Goal: Task Accomplishment & Management: Manage account settings

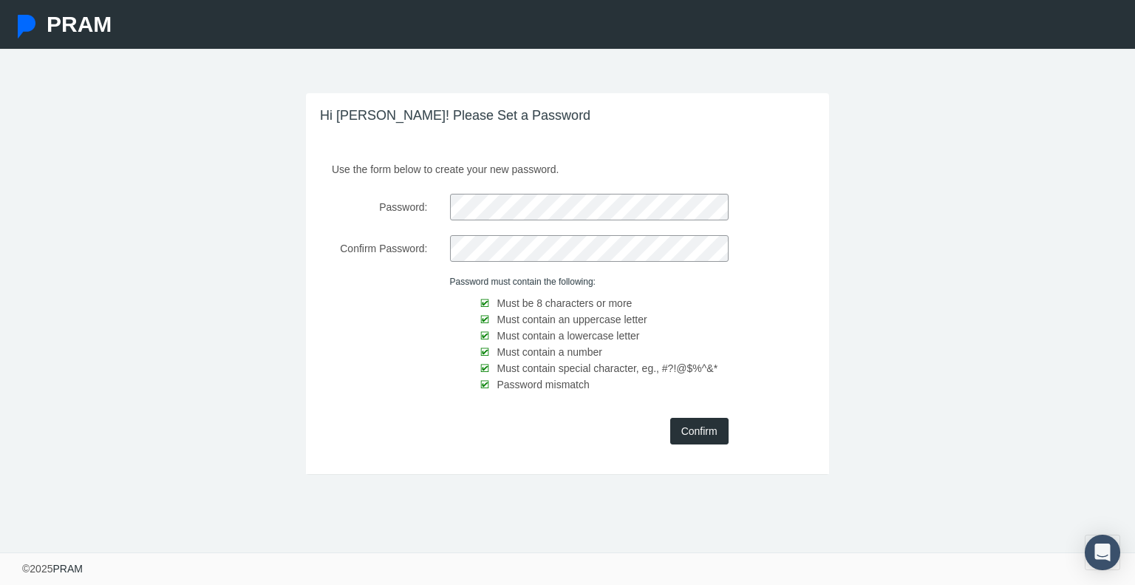
click at [686, 426] on input "Confirm" at bounding box center [699, 431] width 58 height 27
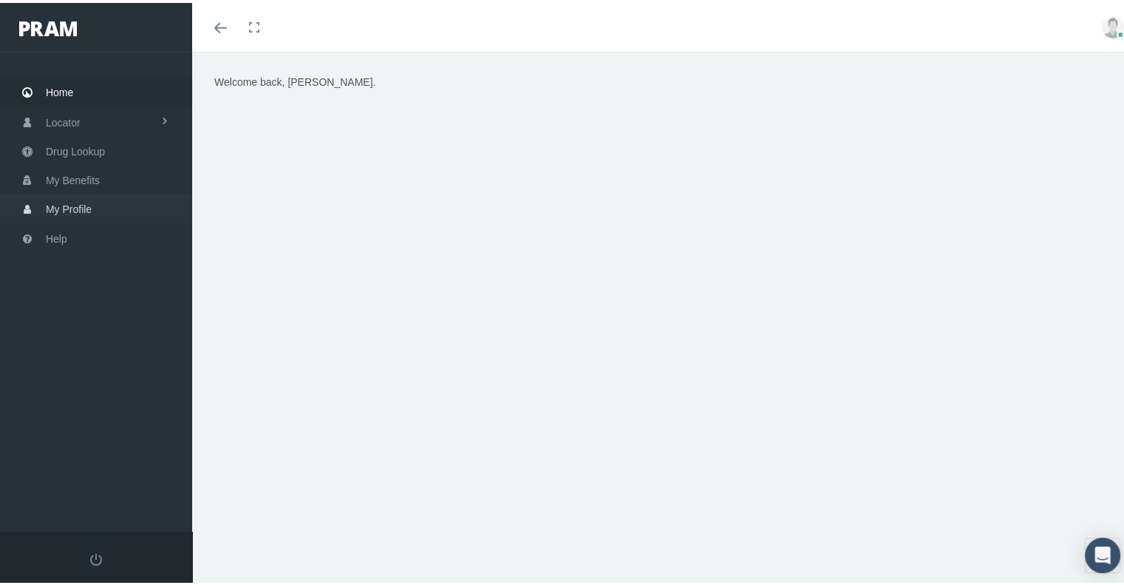
click at [76, 206] on span "My Profile" at bounding box center [69, 206] width 46 height 28
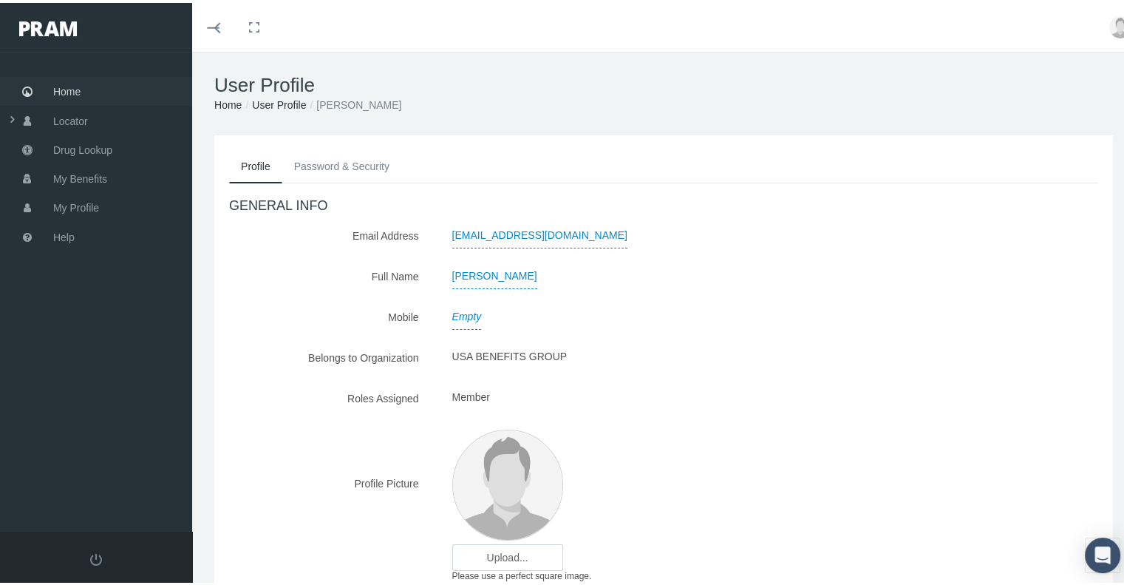
click at [74, 92] on span "Home" at bounding box center [66, 89] width 27 height 28
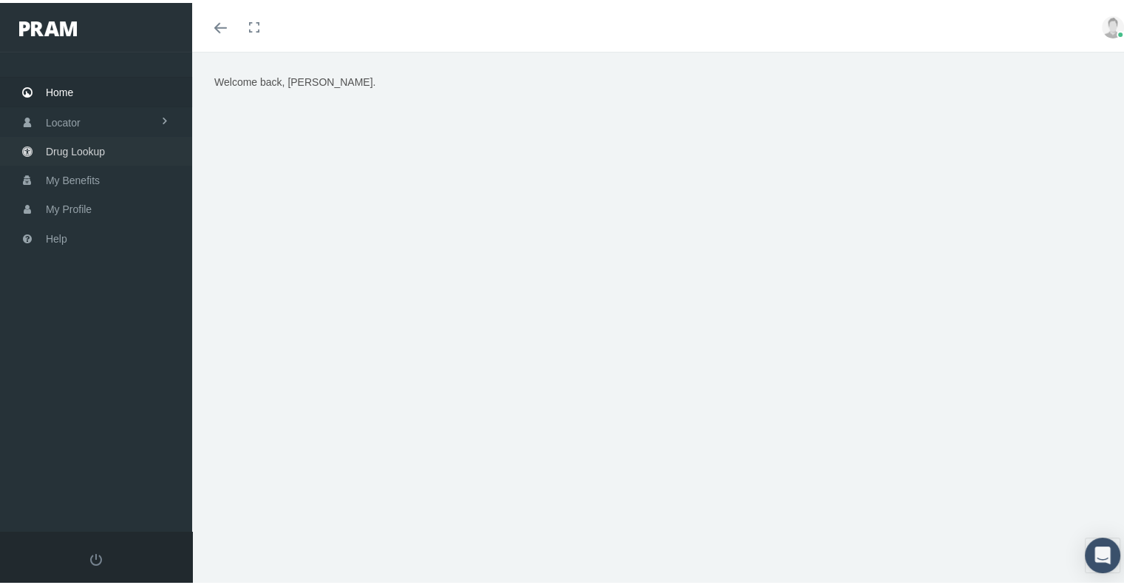
click at [81, 150] on span "Drug Lookup" at bounding box center [75, 149] width 59 height 28
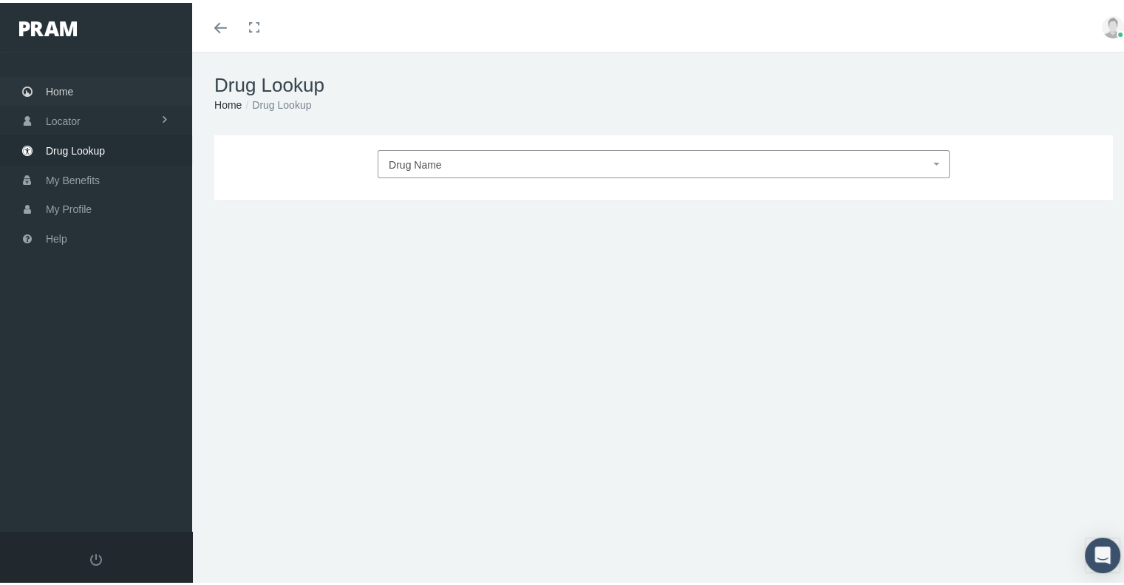
click at [89, 89] on link "Home" at bounding box center [96, 88] width 192 height 29
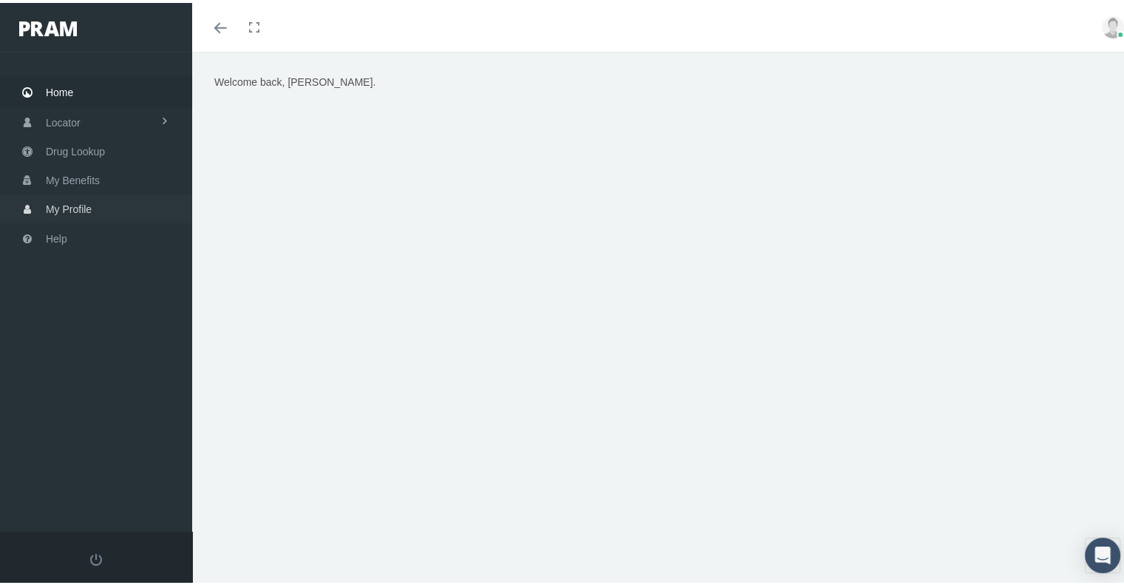
click at [80, 206] on span "My Profile" at bounding box center [69, 206] width 46 height 28
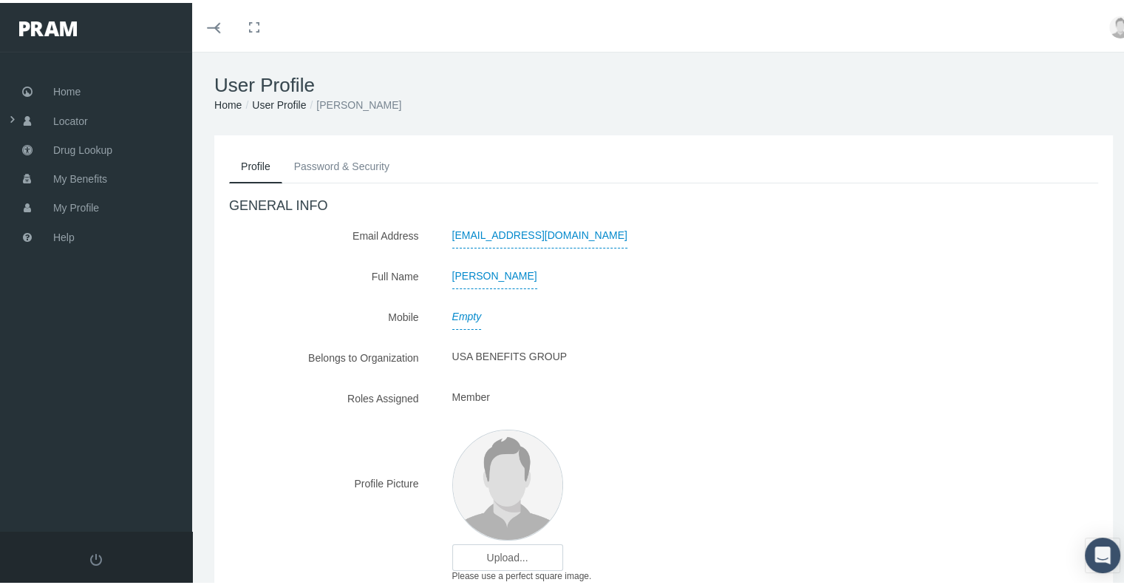
click at [1105, 38] on link at bounding box center [1113, 24] width 44 height 49
click at [101, 171] on span "My Benefits" at bounding box center [80, 176] width 54 height 28
click at [101, 171] on span "My Benefits" at bounding box center [80, 177] width 54 height 28
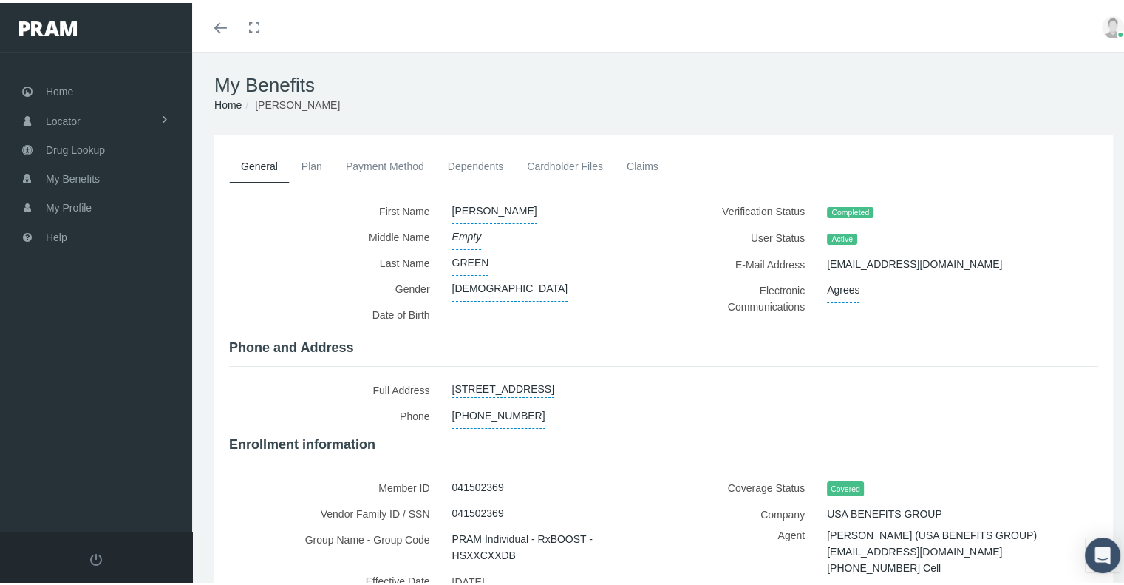
click at [405, 165] on link "Payment Method" at bounding box center [385, 163] width 102 height 33
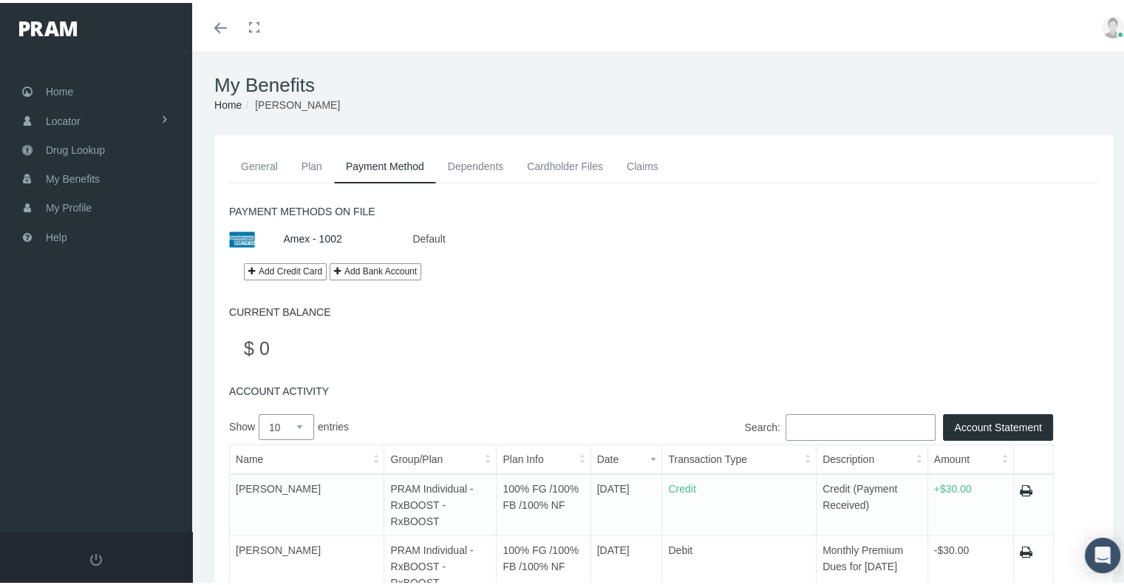
click at [290, 268] on link "Add Credit Card" at bounding box center [285, 268] width 83 height 17
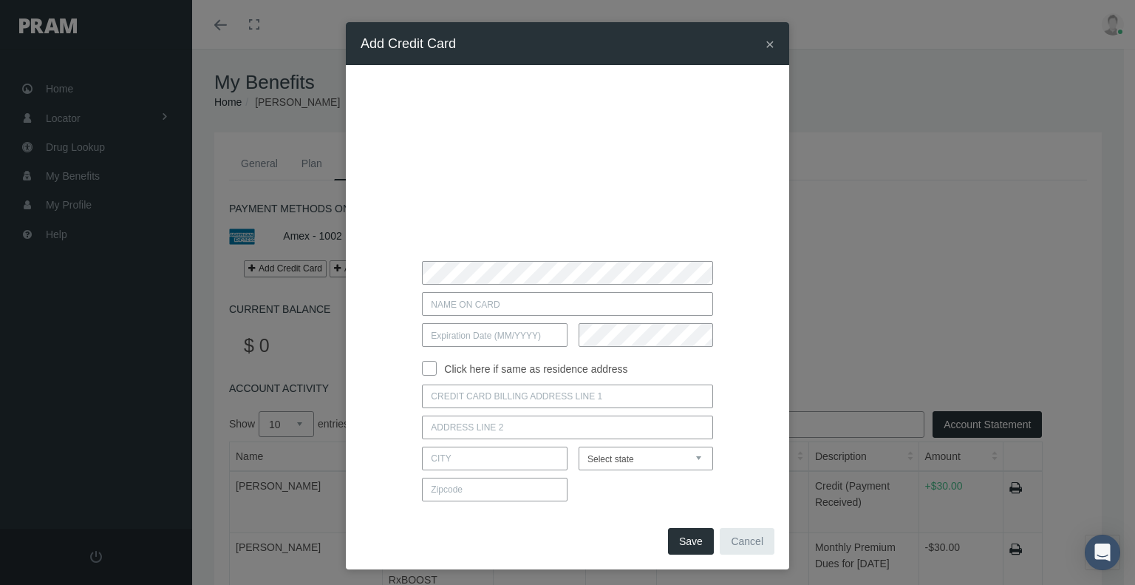
type input "Harrison Green"
type input "01/2028"
click at [443, 392] on input at bounding box center [567, 396] width 290 height 24
type input "318 Grand st"
type input "brooklyn"
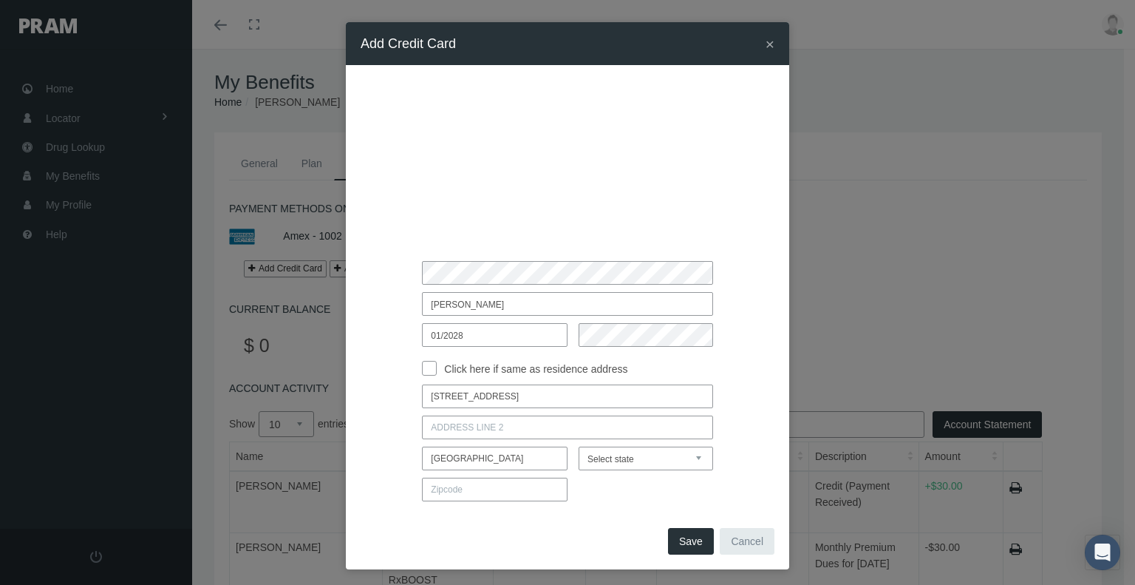
click at [624, 460] on select "Select state Alabama Alaska Arizona Arkansas California Colorado Connecticut De…" at bounding box center [646, 458] width 135 height 24
select select "NY"
click at [579, 446] on select "Select state Alabama Alaska Arizona Arkansas California Colorado Connecticut De…" at bounding box center [646, 458] width 135 height 24
click at [479, 494] on input at bounding box center [495, 489] width 146 height 24
type input "11211"
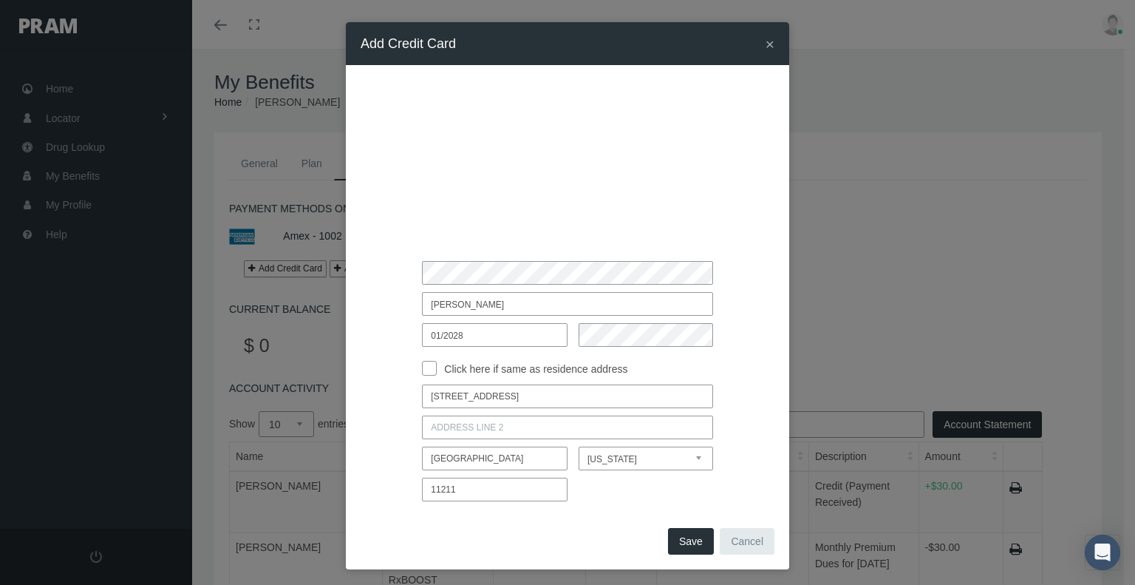
click at [682, 541] on button "Save" at bounding box center [691, 541] width 46 height 27
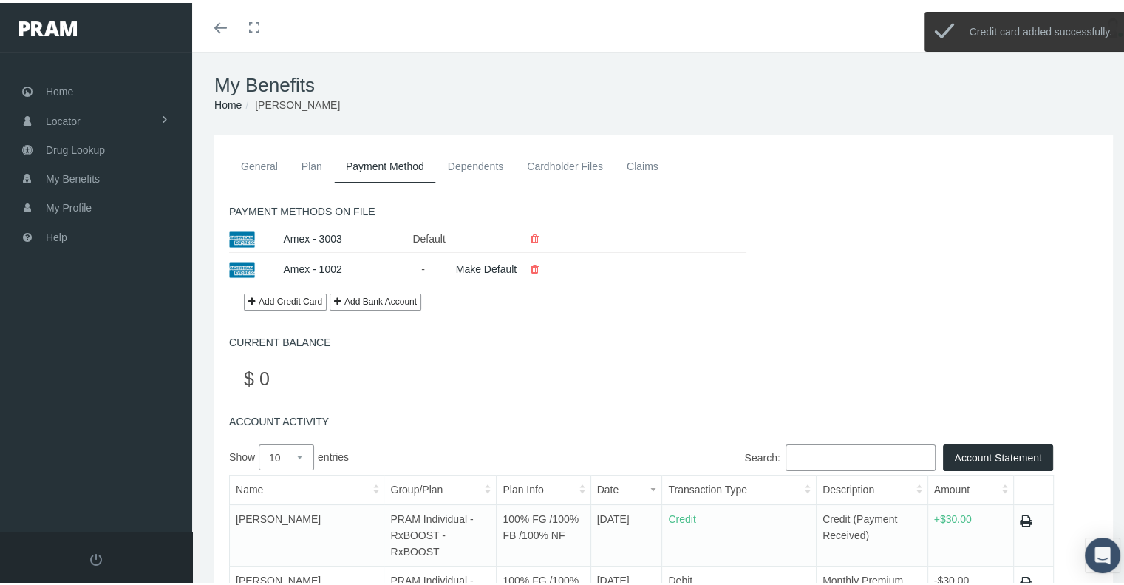
click at [537, 263] on icon at bounding box center [535, 266] width 8 height 26
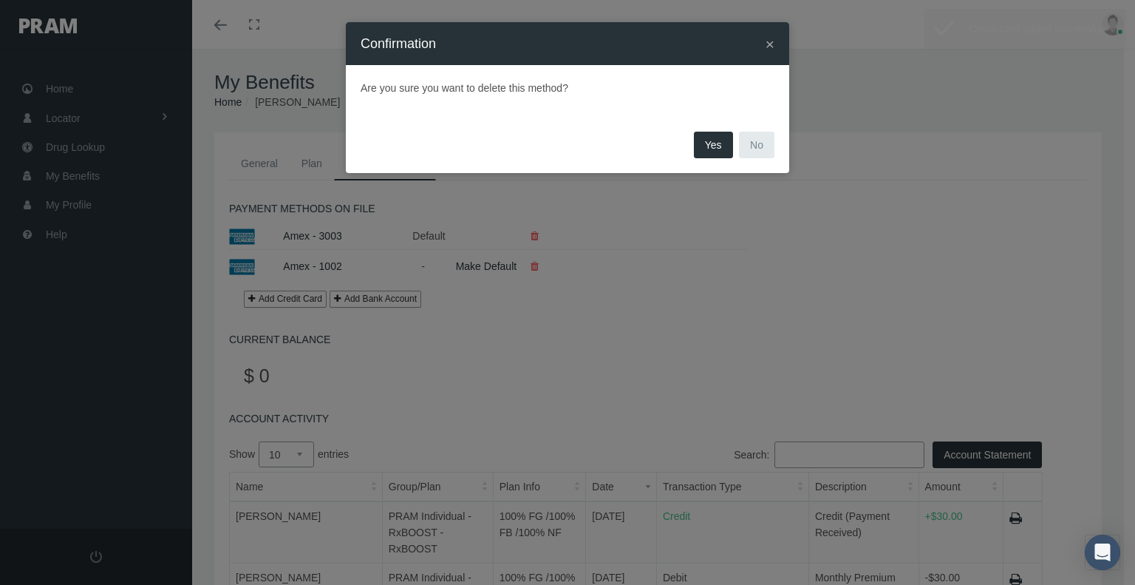
click at [711, 145] on button "Yes" at bounding box center [713, 145] width 39 height 27
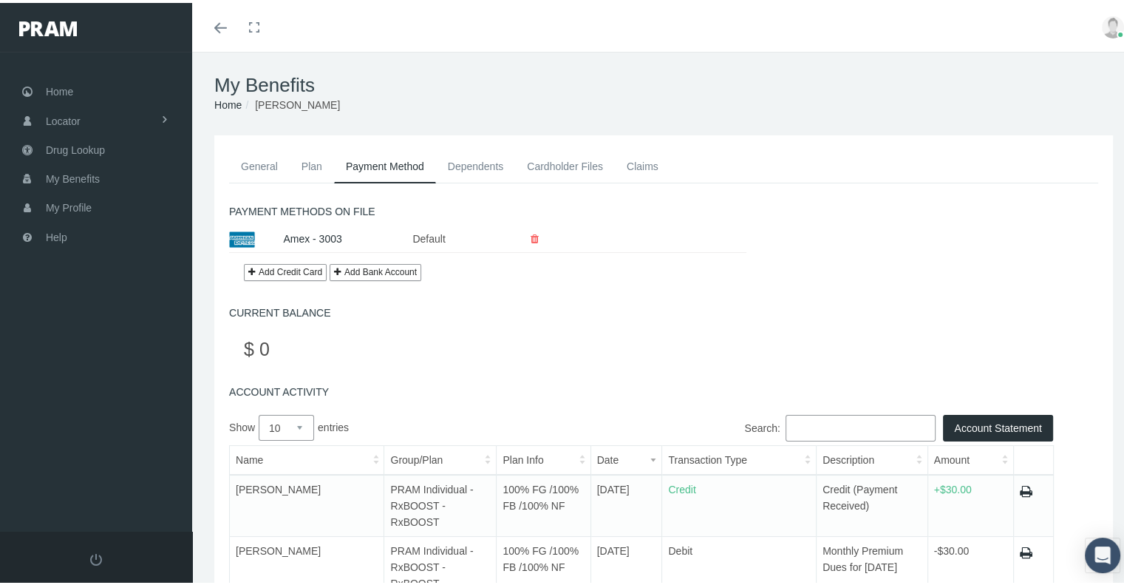
click at [502, 167] on link "Dependents" at bounding box center [476, 163] width 80 height 33
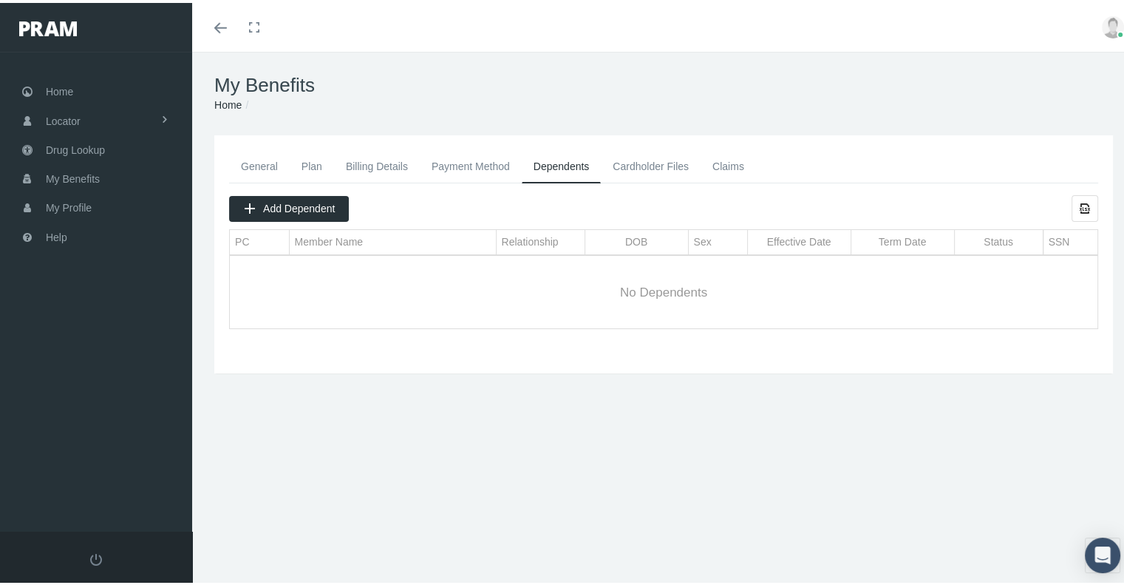
click at [311, 164] on link "Plan" at bounding box center [312, 163] width 44 height 33
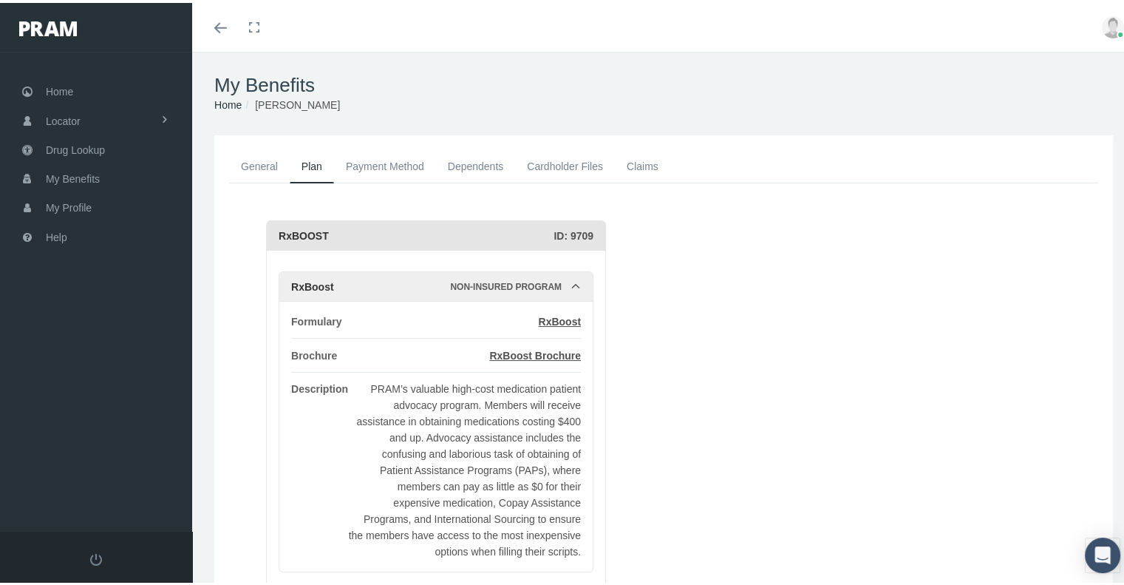
click at [376, 167] on link "Payment Method" at bounding box center [385, 163] width 102 height 33
